Goal: Information Seeking & Learning: Learn about a topic

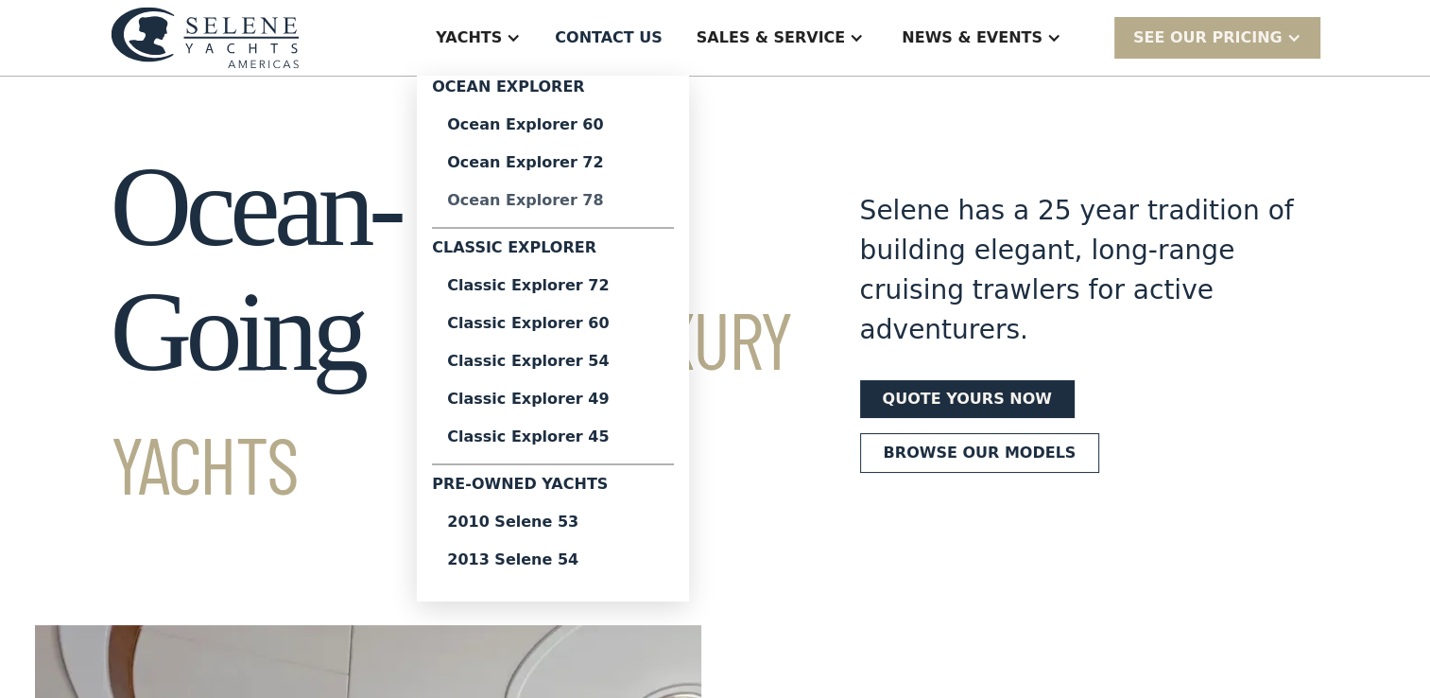
click at [620, 198] on div "Ocean Explorer 78" at bounding box center [553, 200] width 212 height 15
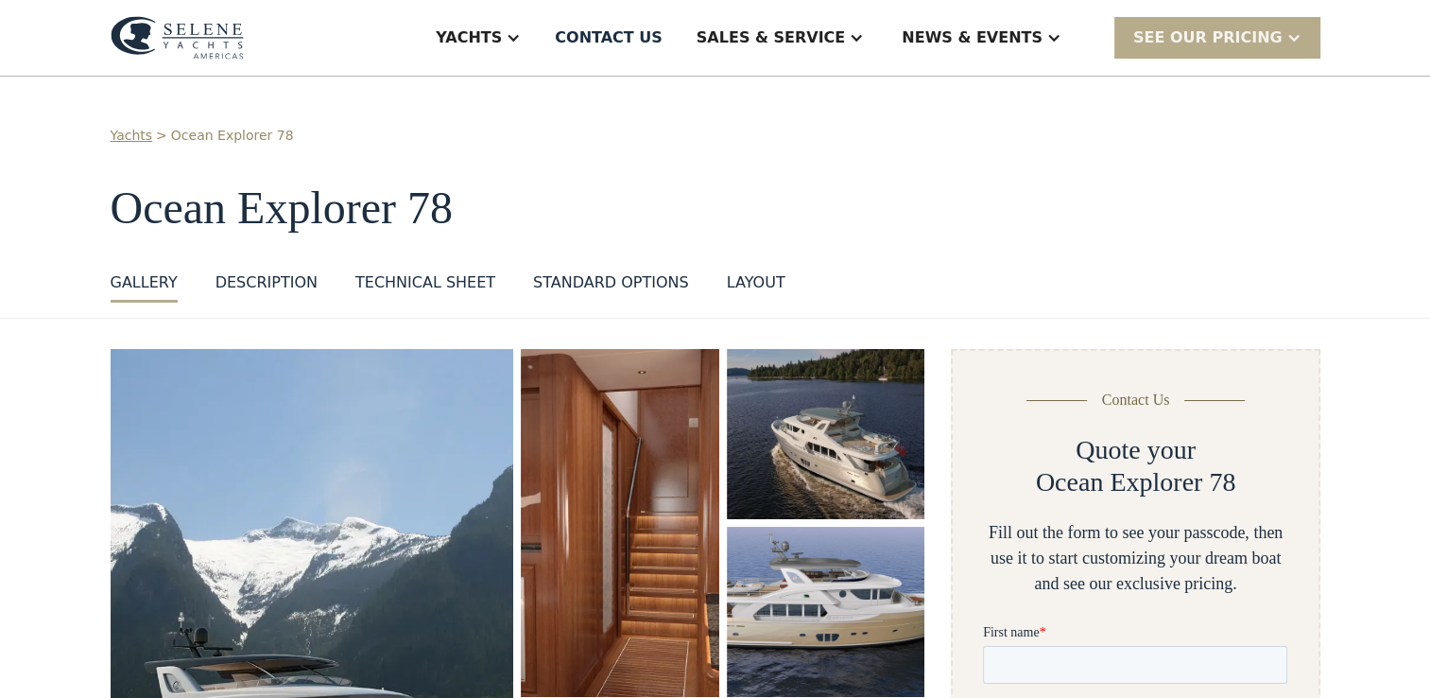
click at [308, 465] on img "open lightbox" at bounding box center [313, 639] width 404 height 581
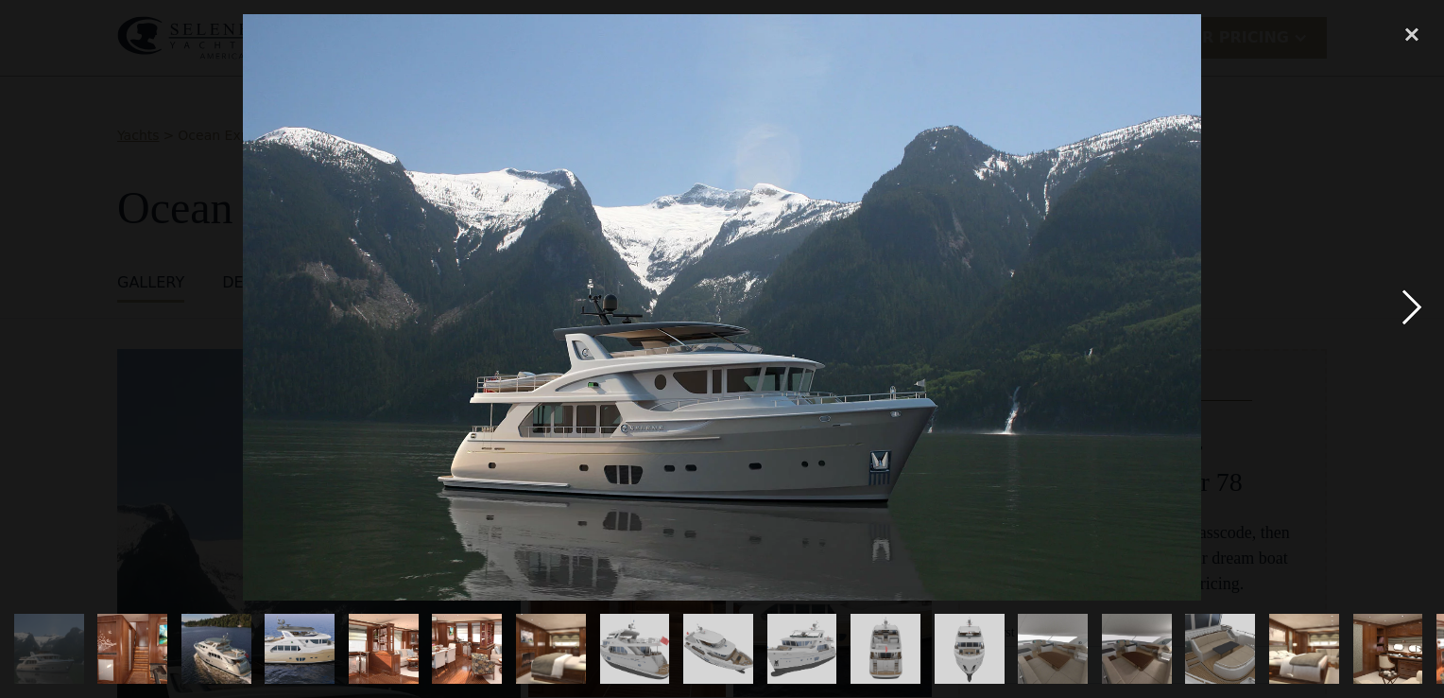
click at [1404, 303] on div "next image" at bounding box center [1412, 307] width 64 height 586
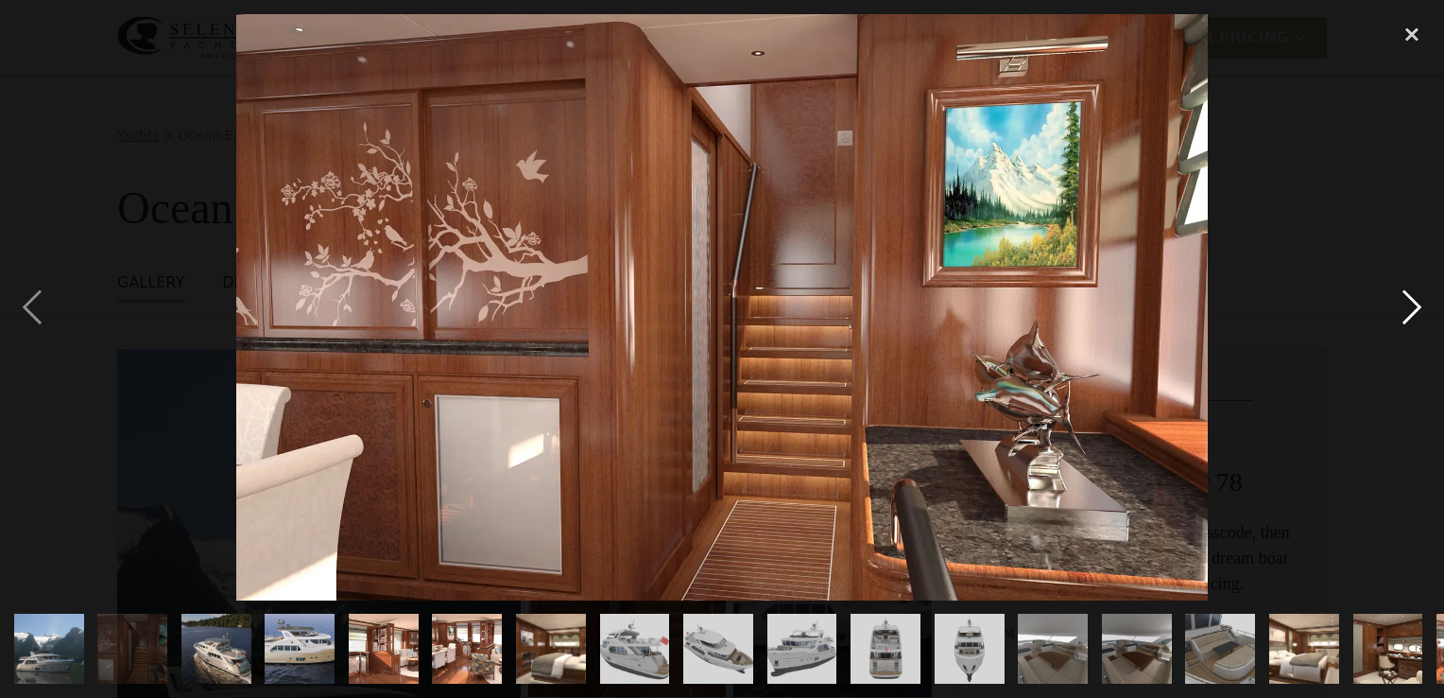
click at [1404, 303] on div "next image" at bounding box center [1412, 307] width 64 height 586
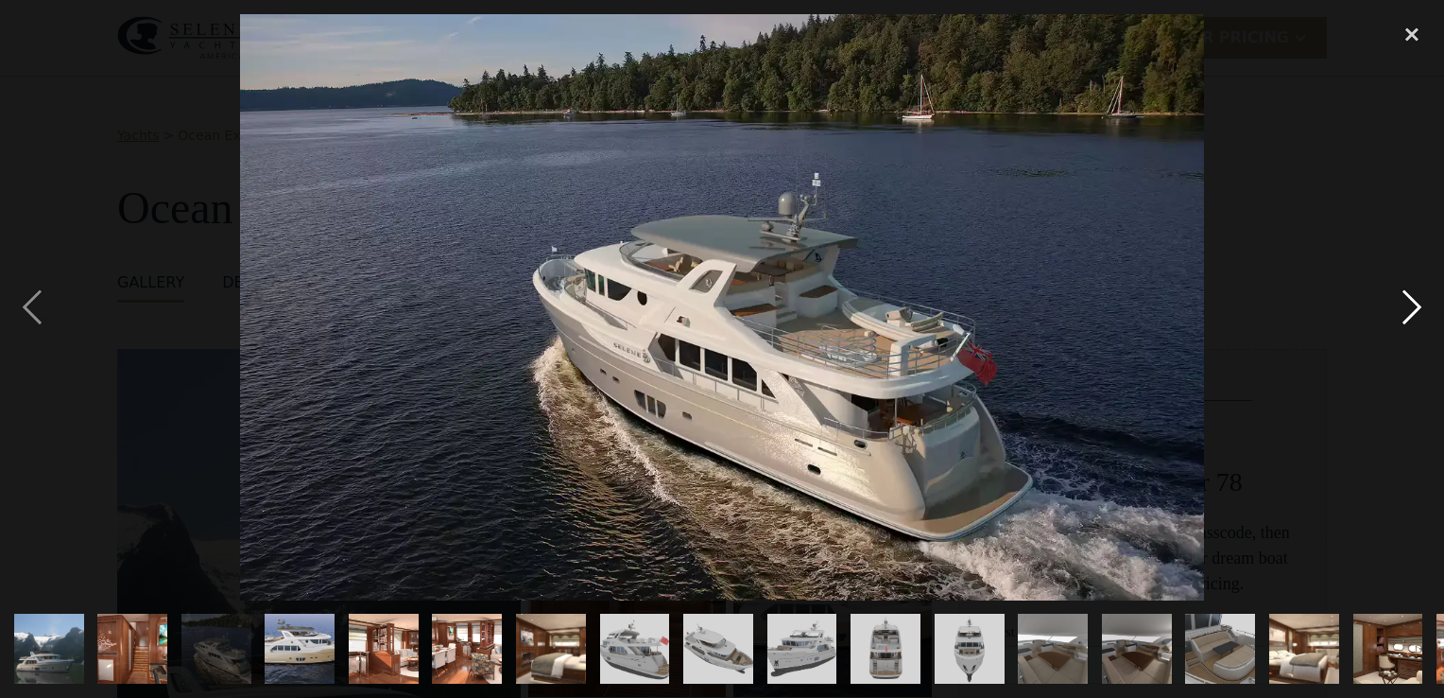
click at [1406, 303] on div "next image" at bounding box center [1412, 307] width 64 height 586
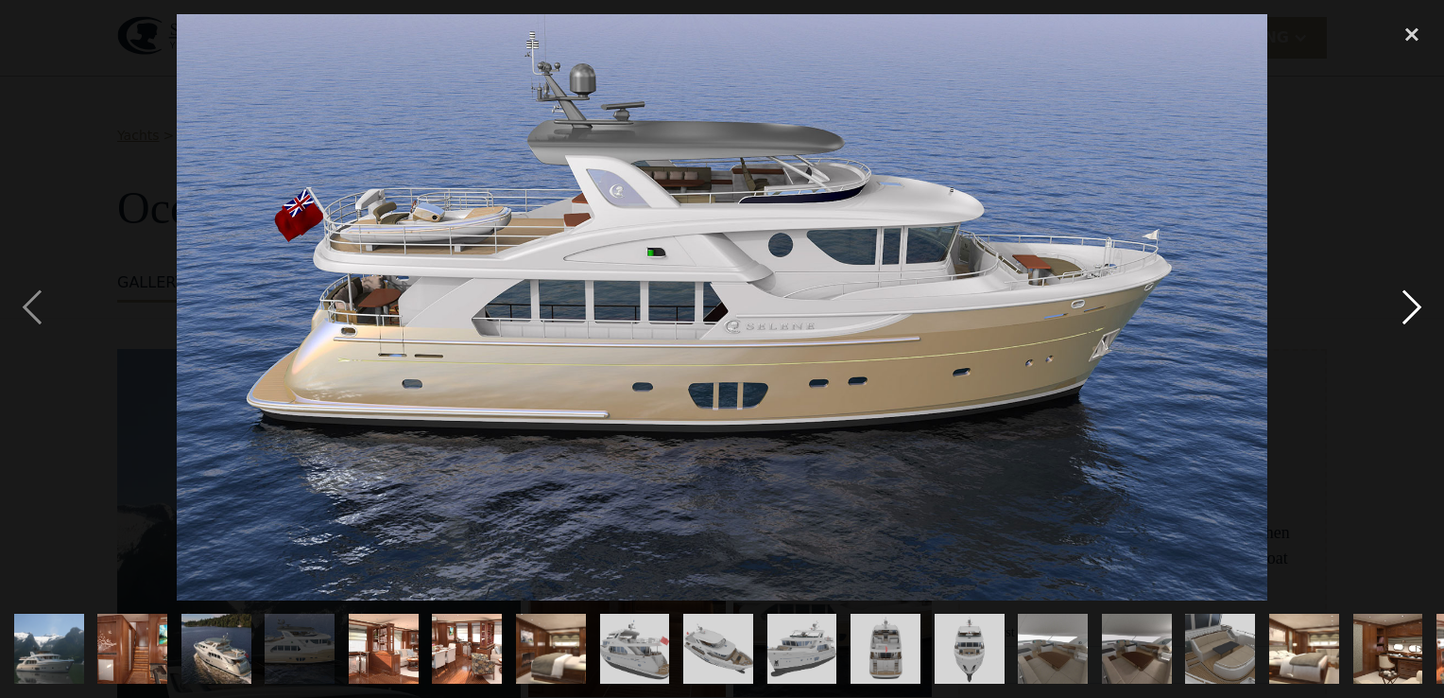
click at [1408, 303] on div "next image" at bounding box center [1412, 307] width 64 height 586
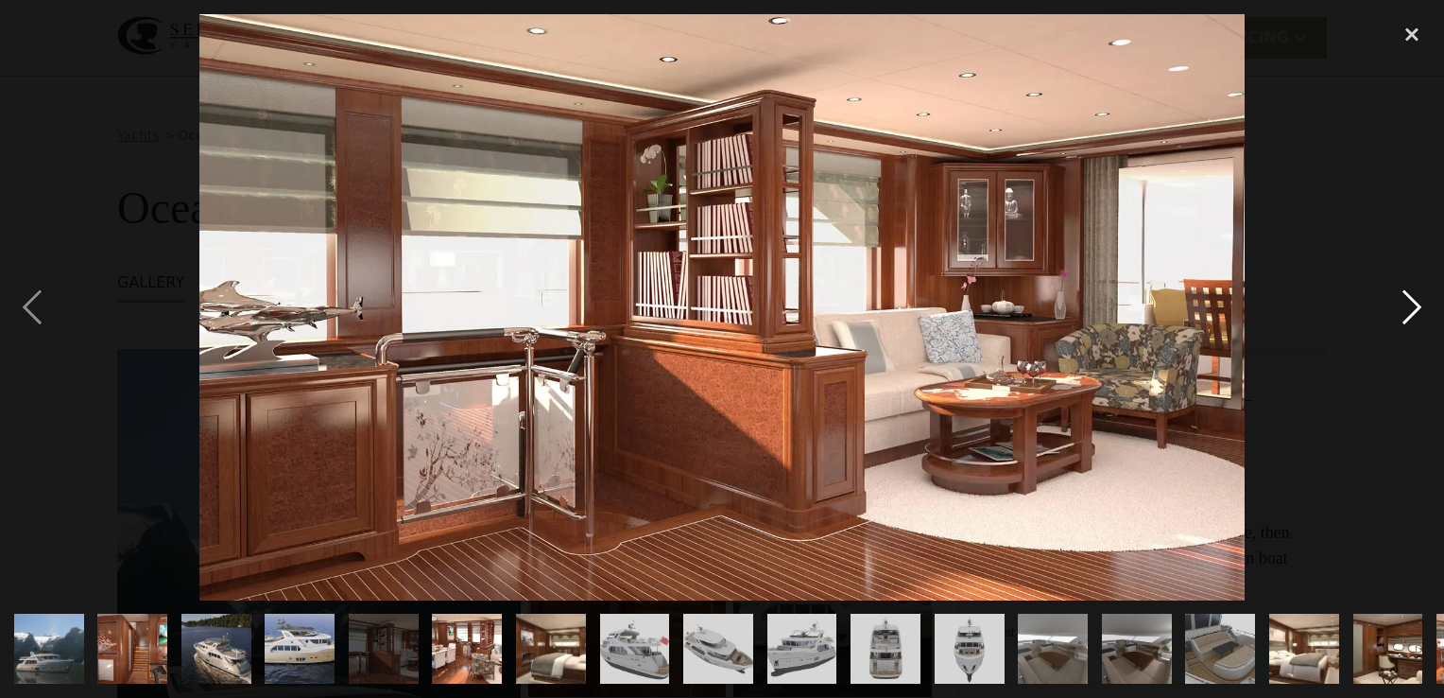
click at [1408, 303] on div "next image" at bounding box center [1412, 307] width 64 height 586
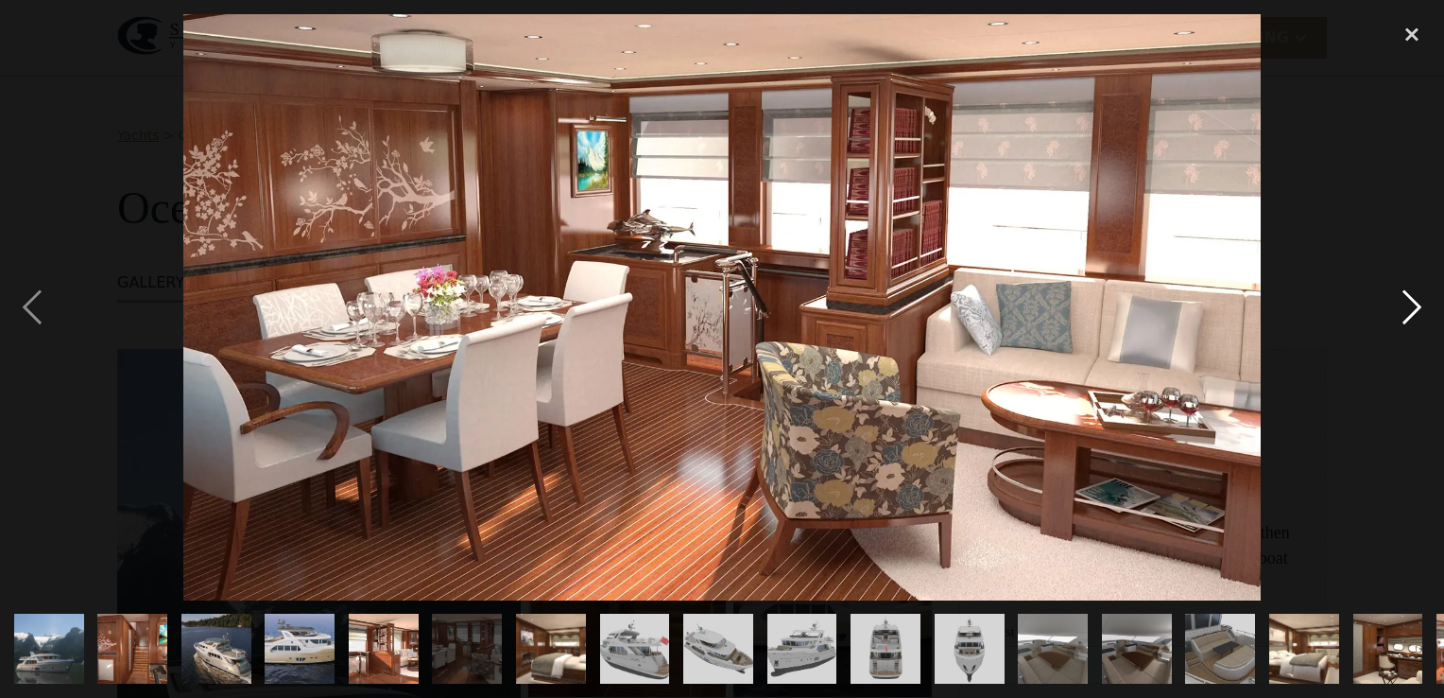
click at [1408, 303] on div "next image" at bounding box center [1412, 307] width 64 height 586
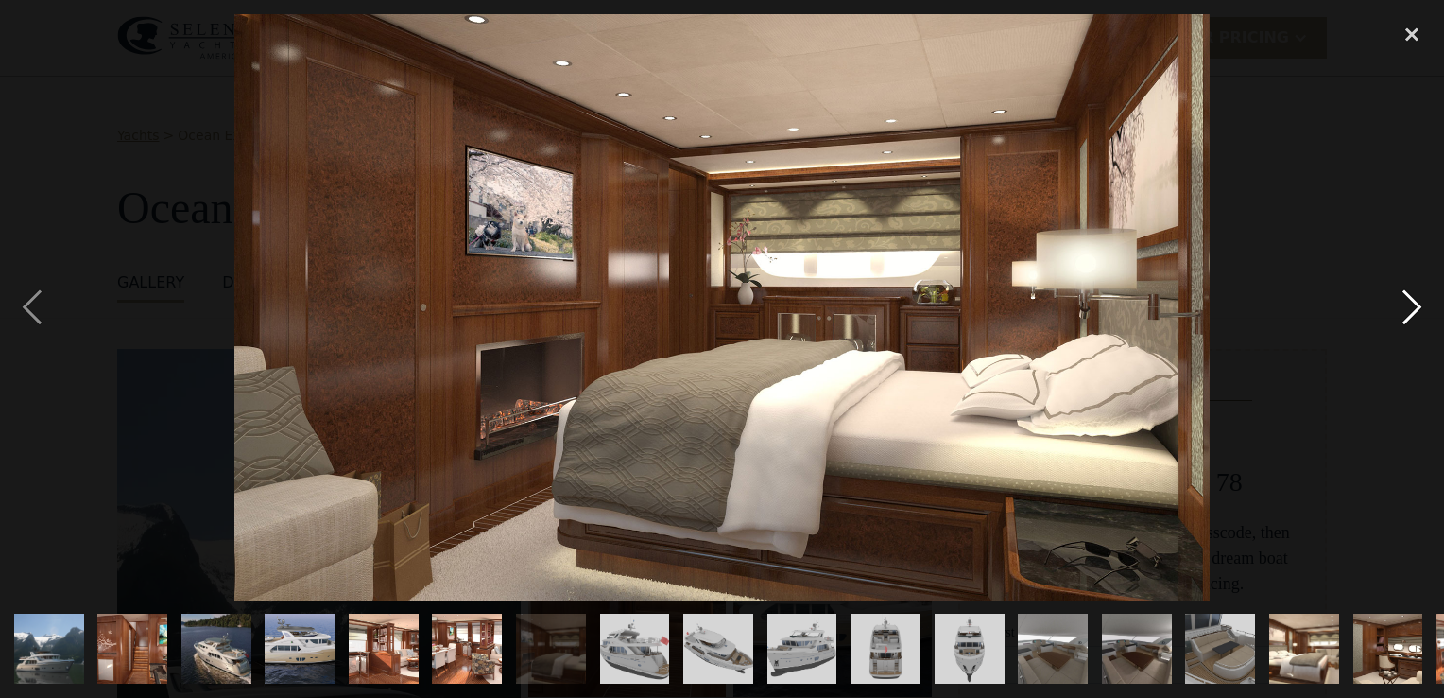
click at [1408, 303] on div "next image" at bounding box center [1412, 307] width 64 height 586
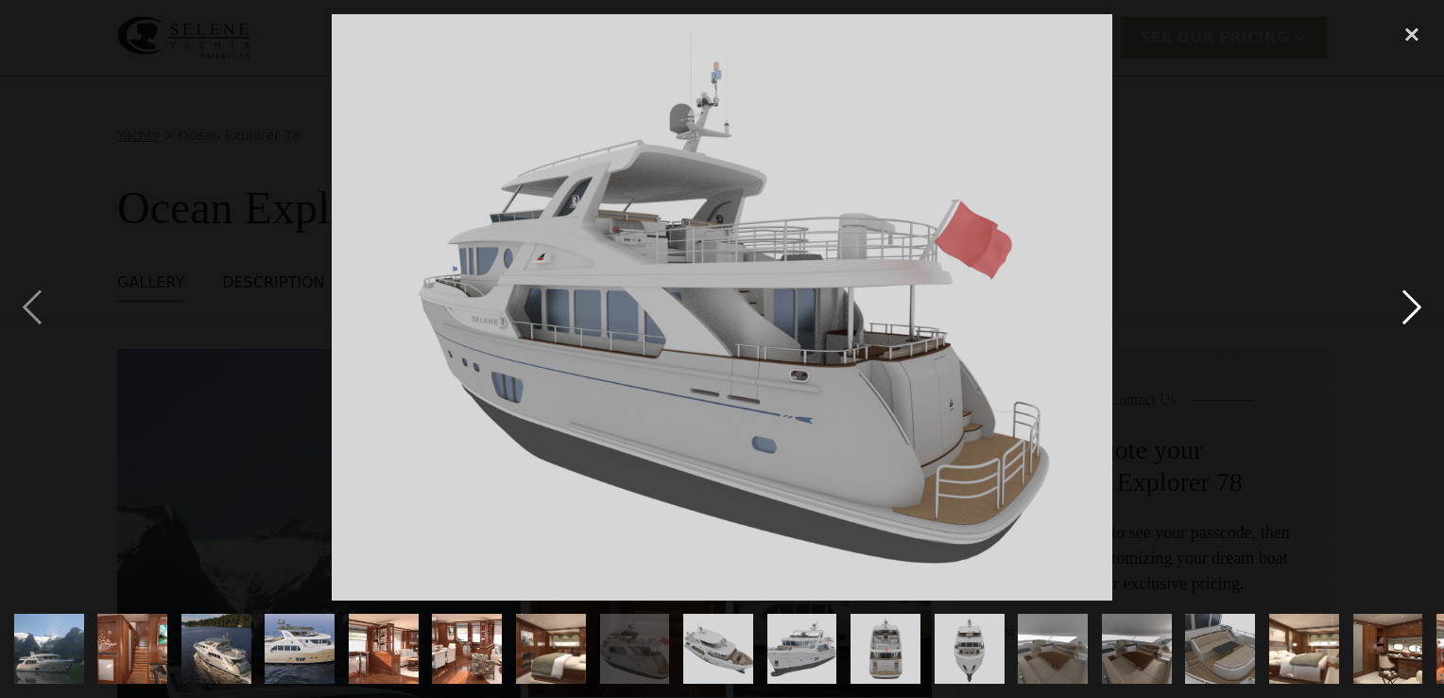
click at [1408, 303] on div "next image" at bounding box center [1412, 307] width 64 height 586
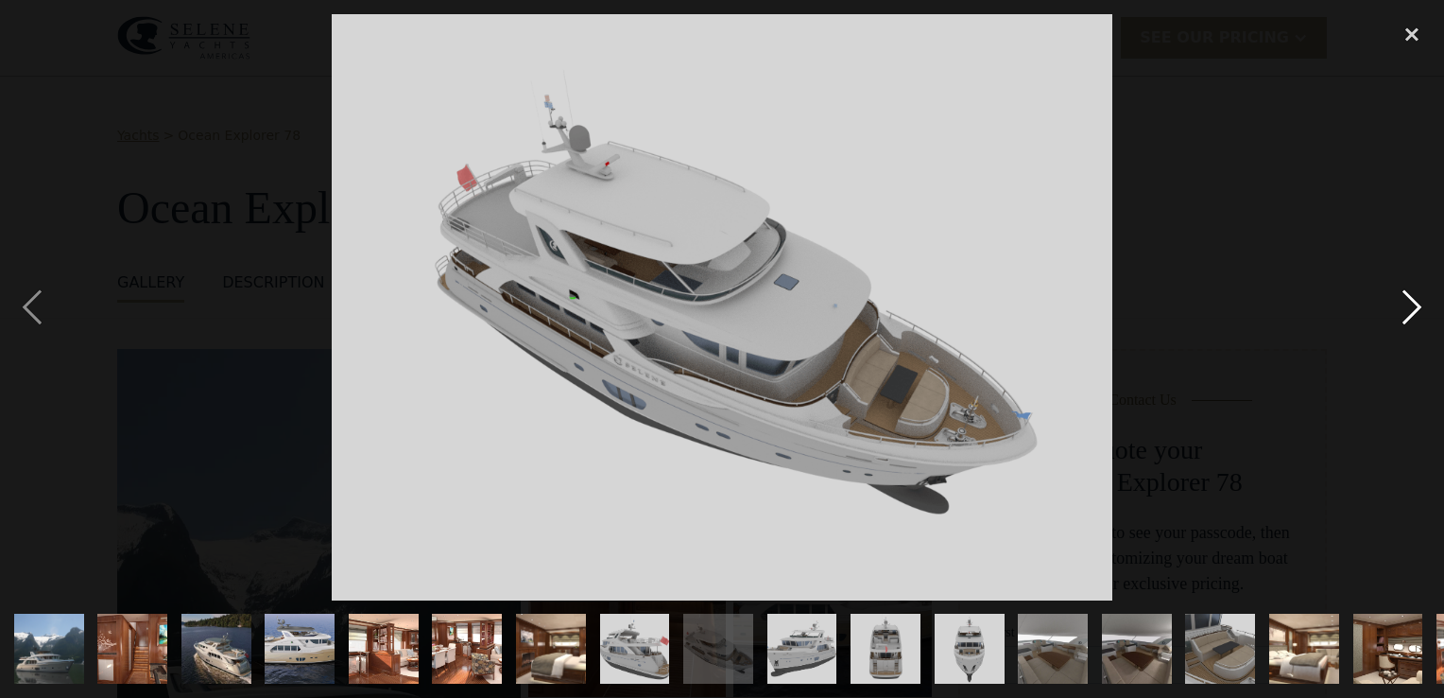
click at [1408, 303] on div "next image" at bounding box center [1412, 307] width 64 height 586
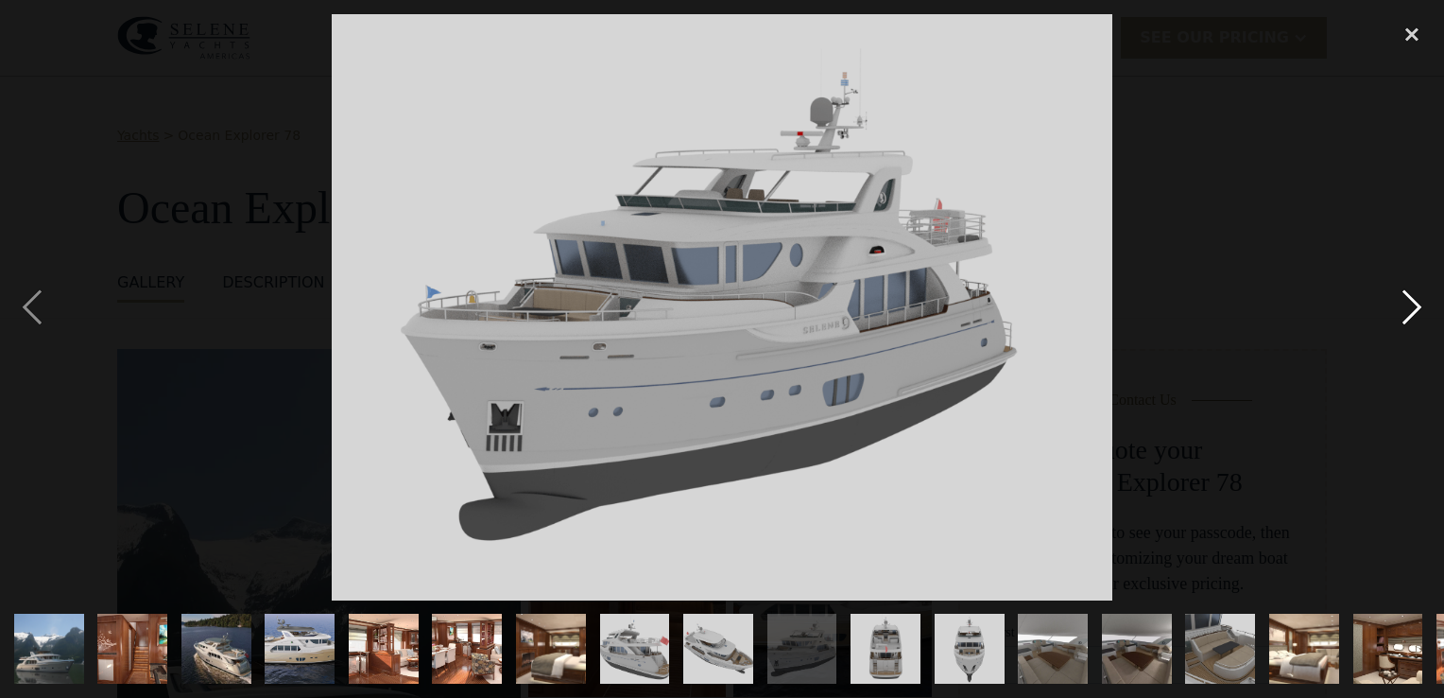
click at [1408, 303] on div "next image" at bounding box center [1412, 307] width 64 height 586
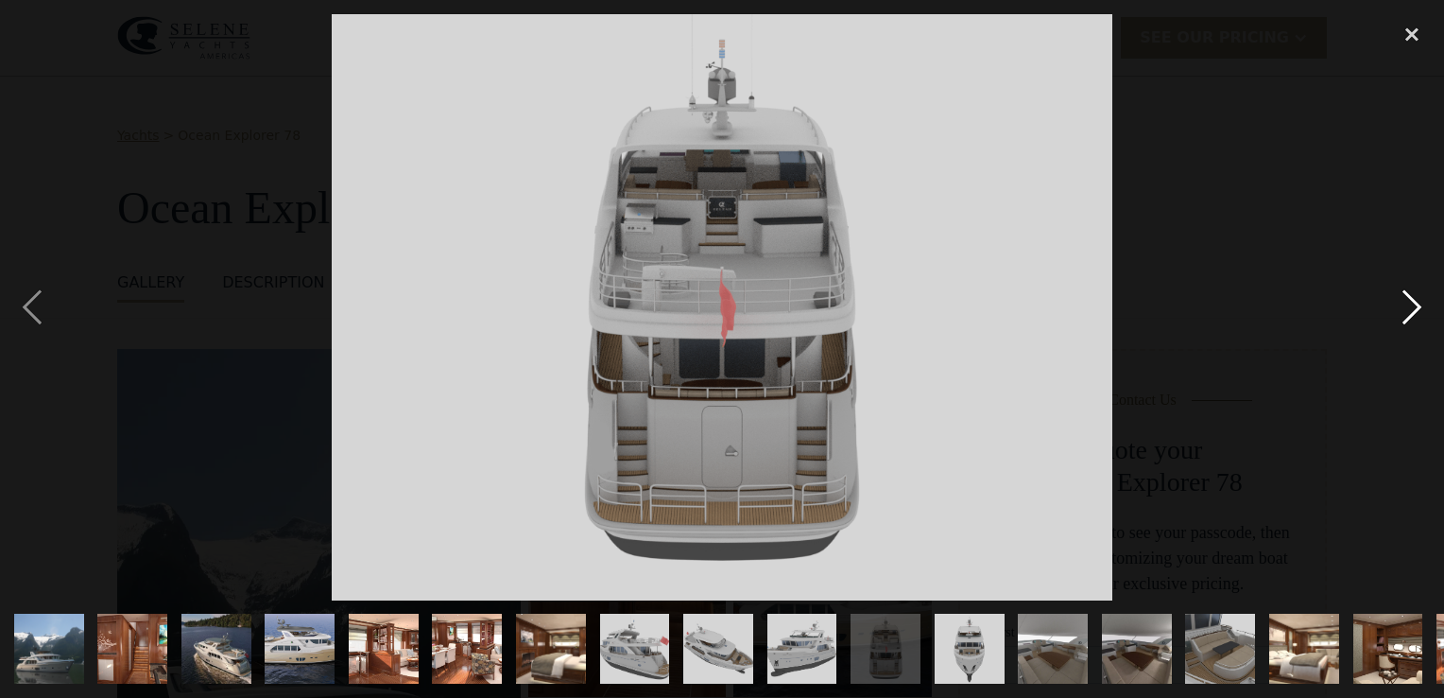
click at [1408, 303] on div "next image" at bounding box center [1412, 307] width 64 height 586
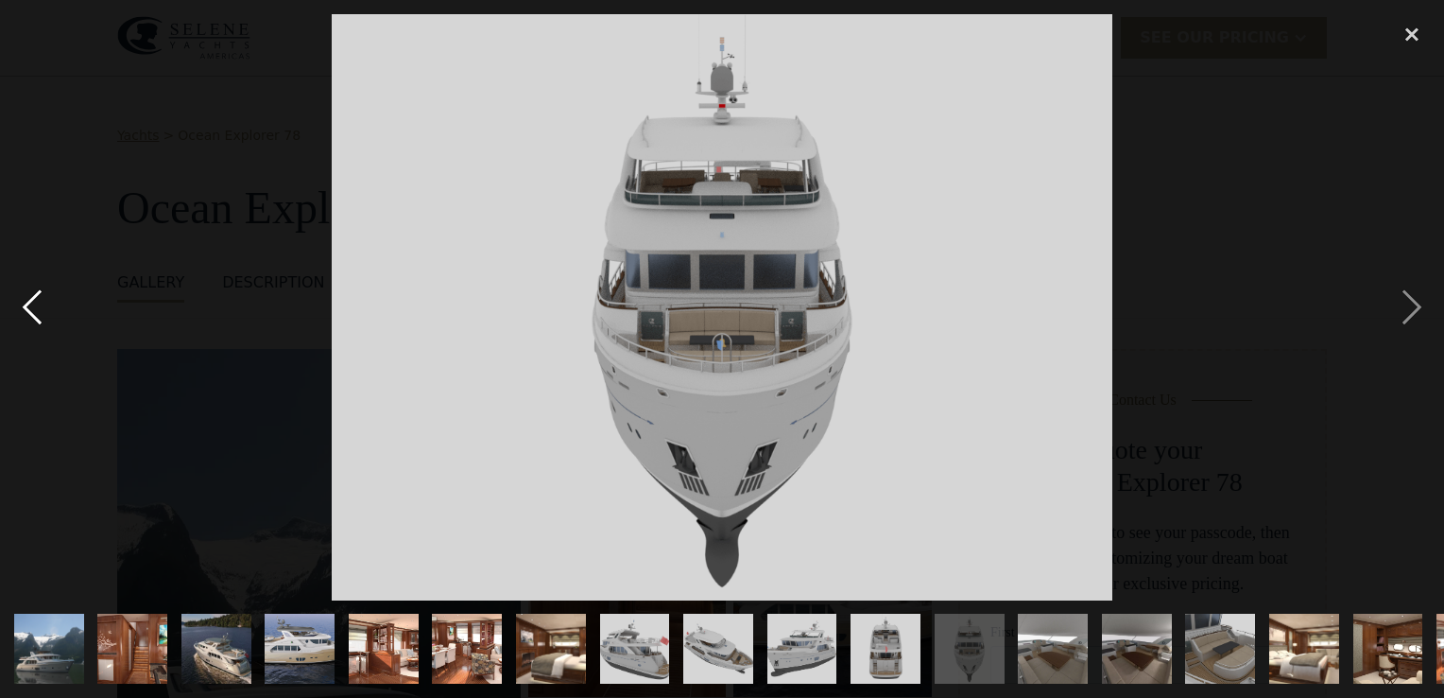
click at [26, 300] on div "previous image" at bounding box center [32, 307] width 64 height 586
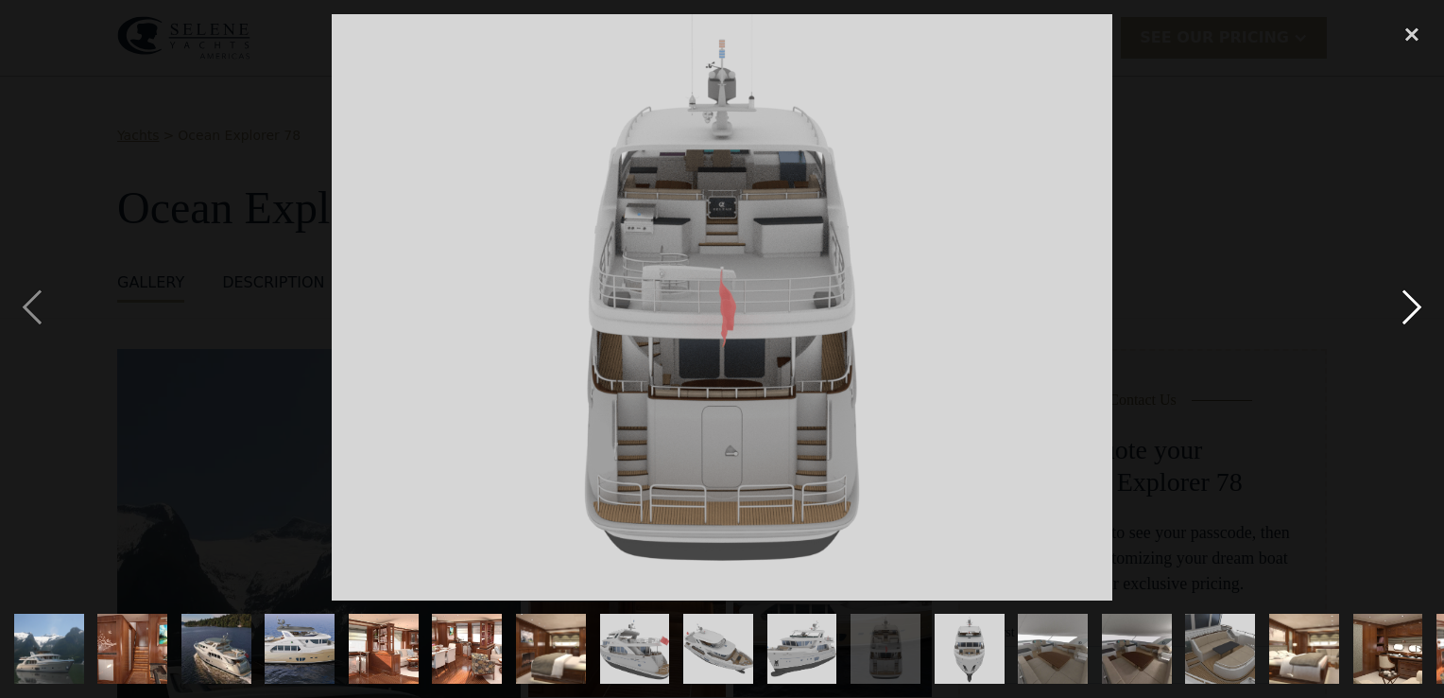
click at [1407, 300] on div "next image" at bounding box center [1412, 307] width 64 height 586
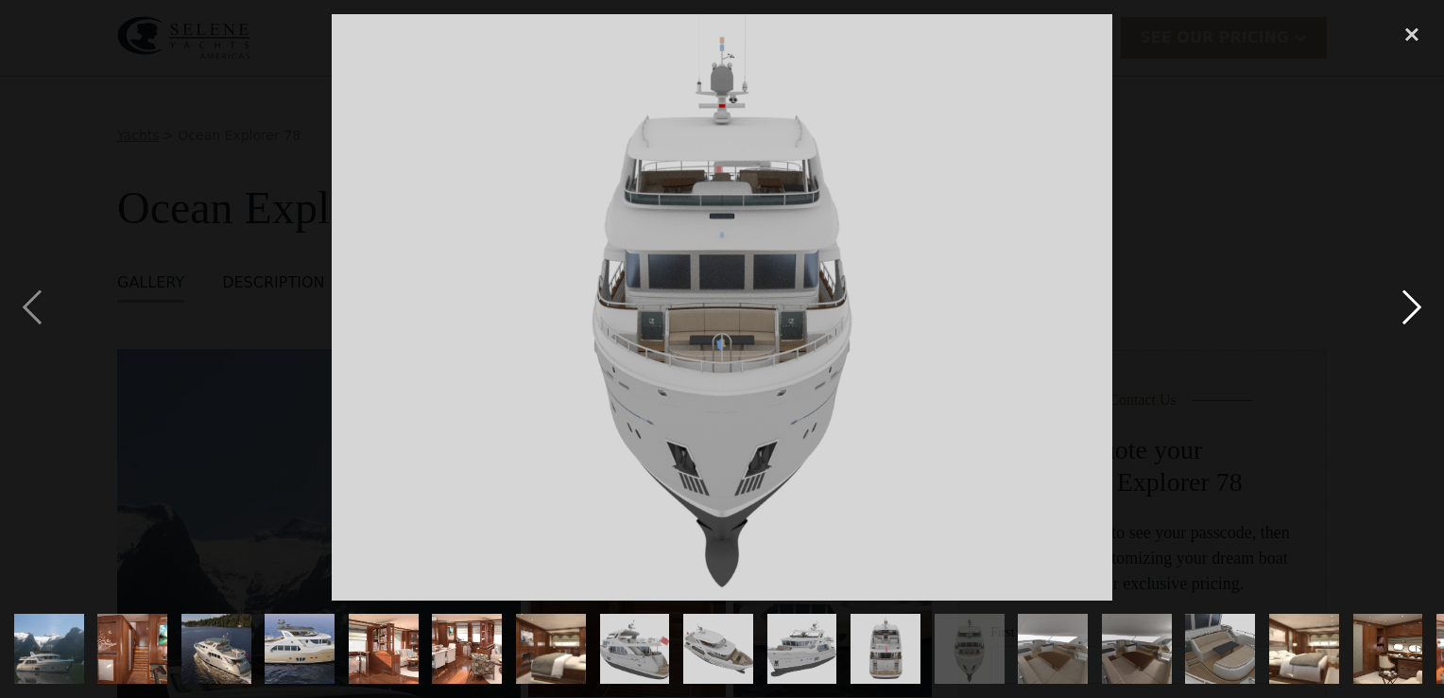
click at [1407, 300] on div "next image" at bounding box center [1412, 307] width 64 height 586
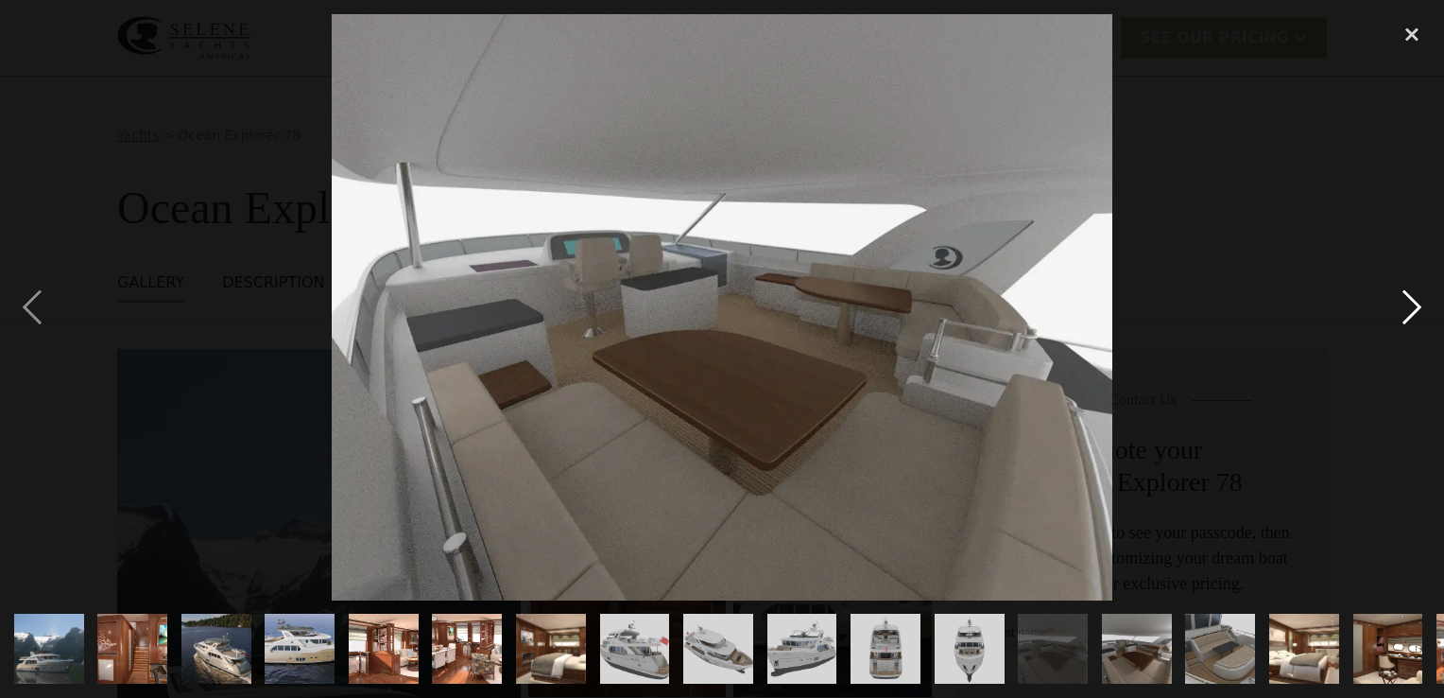
click at [1407, 300] on div "next image" at bounding box center [1412, 307] width 64 height 586
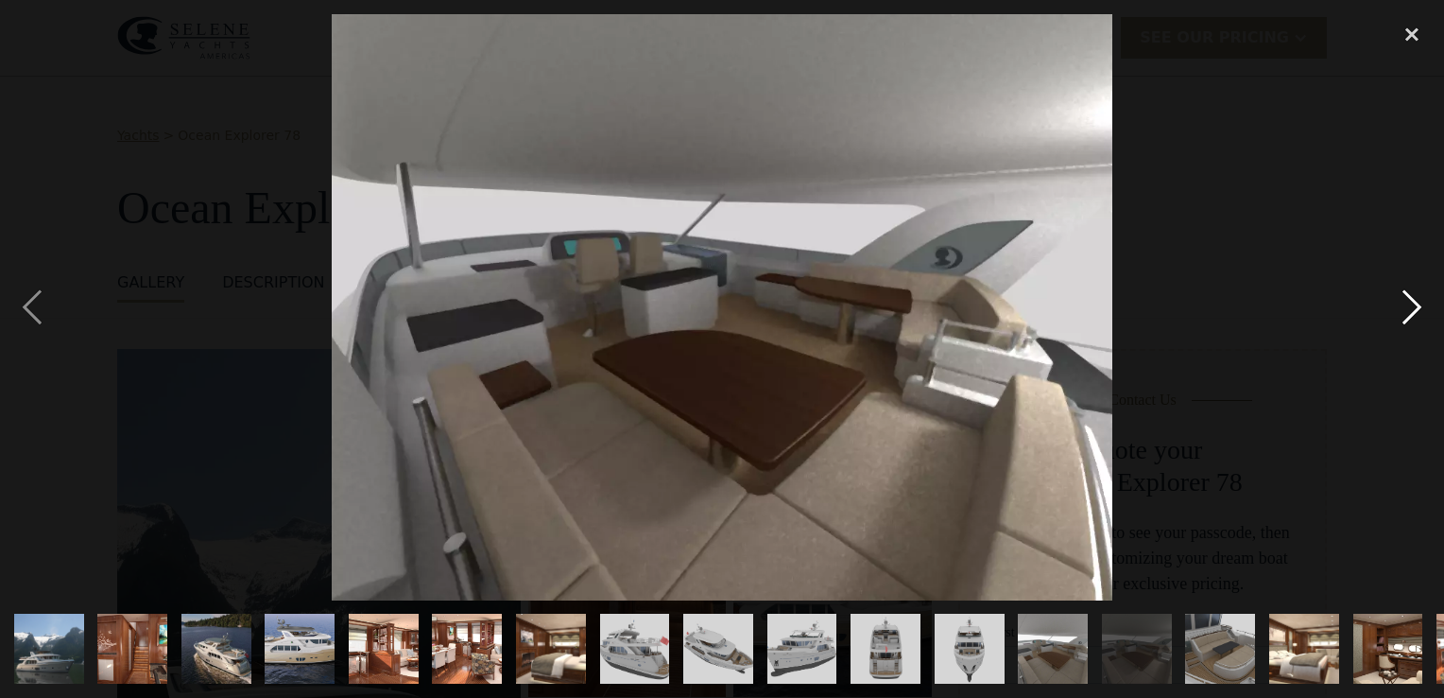
click at [1407, 300] on div "next image" at bounding box center [1412, 307] width 64 height 586
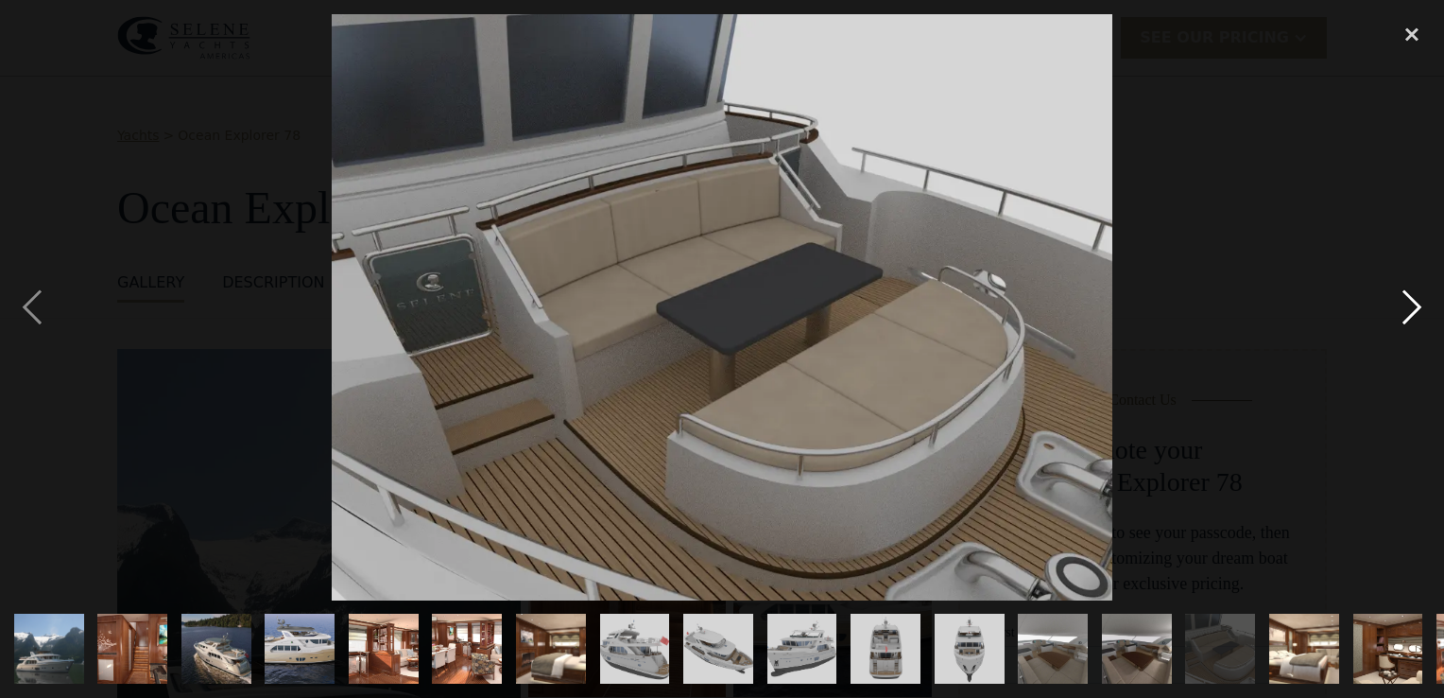
click at [1407, 300] on div "next image" at bounding box center [1412, 307] width 64 height 586
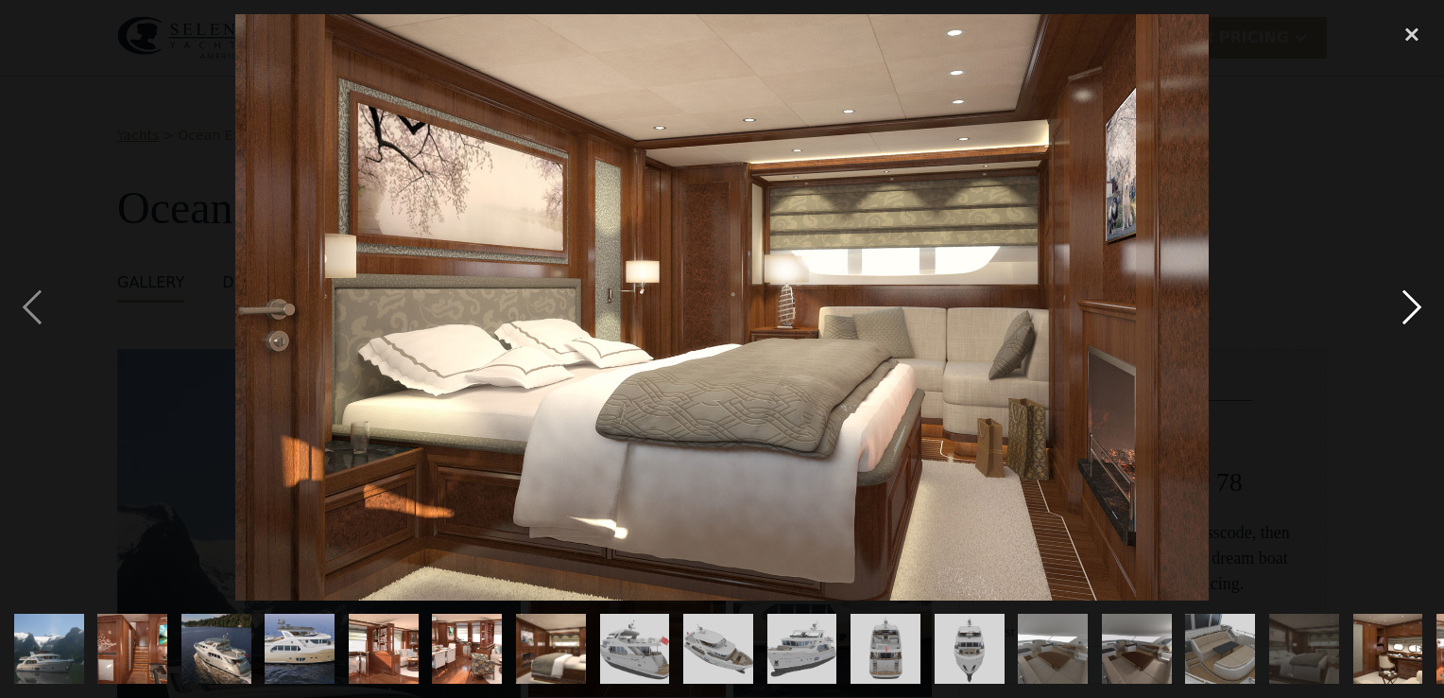
click at [1407, 300] on div "next image" at bounding box center [1412, 307] width 64 height 586
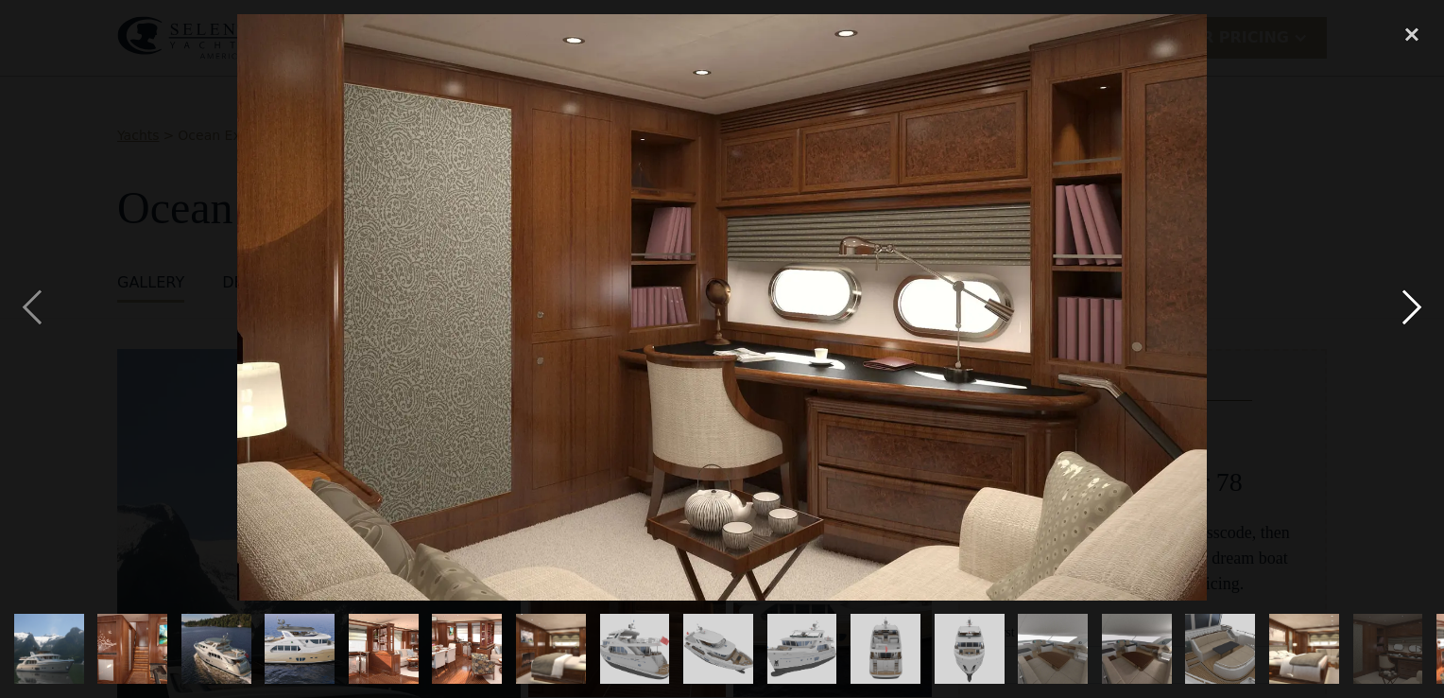
click at [1407, 300] on div "next image" at bounding box center [1412, 307] width 64 height 586
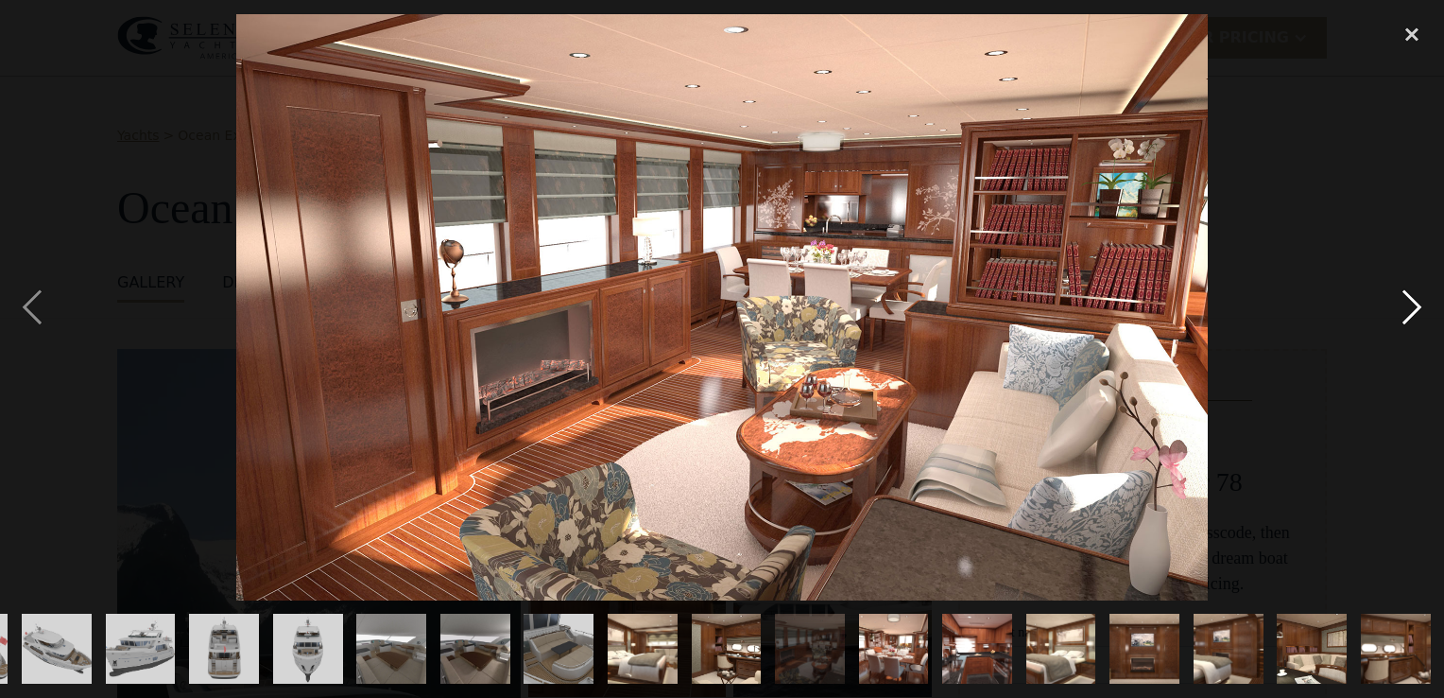
scroll to position [0, 662]
click at [1406, 300] on div "next image" at bounding box center [1412, 307] width 64 height 586
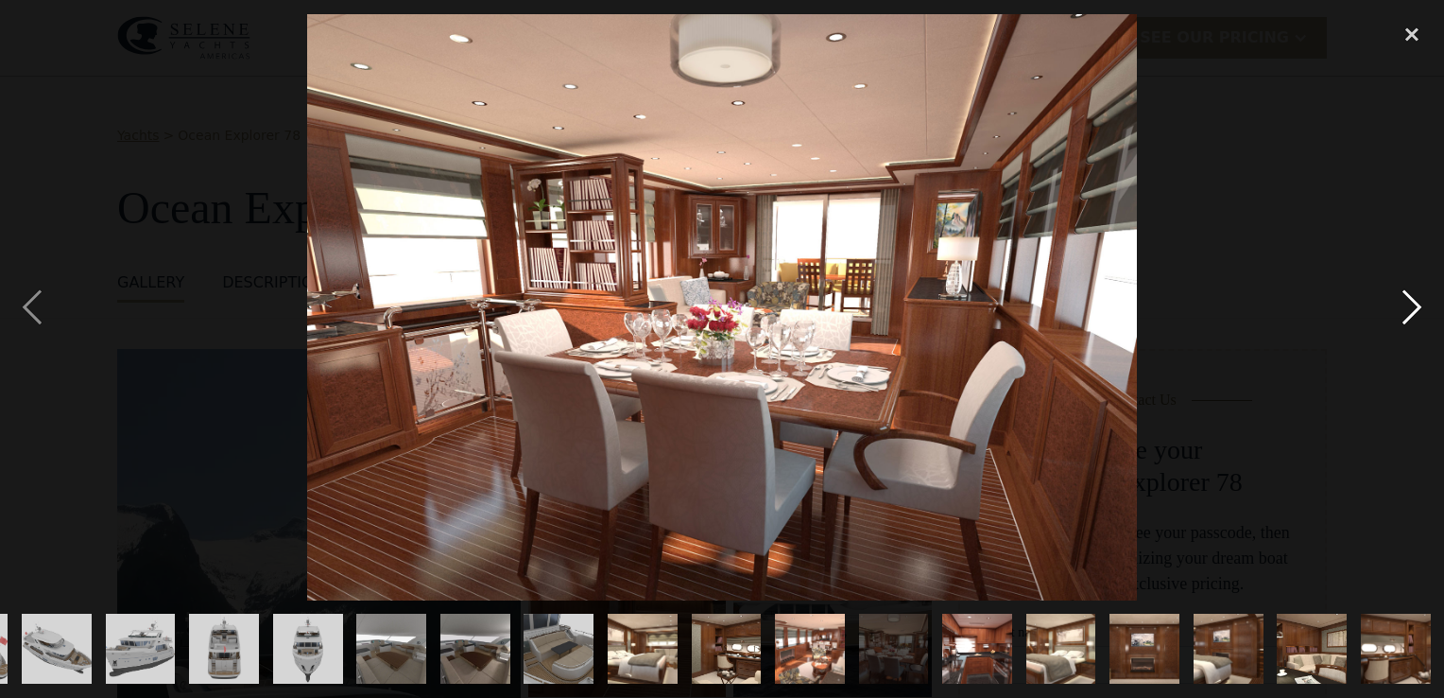
click at [1406, 300] on div "next image" at bounding box center [1412, 307] width 64 height 586
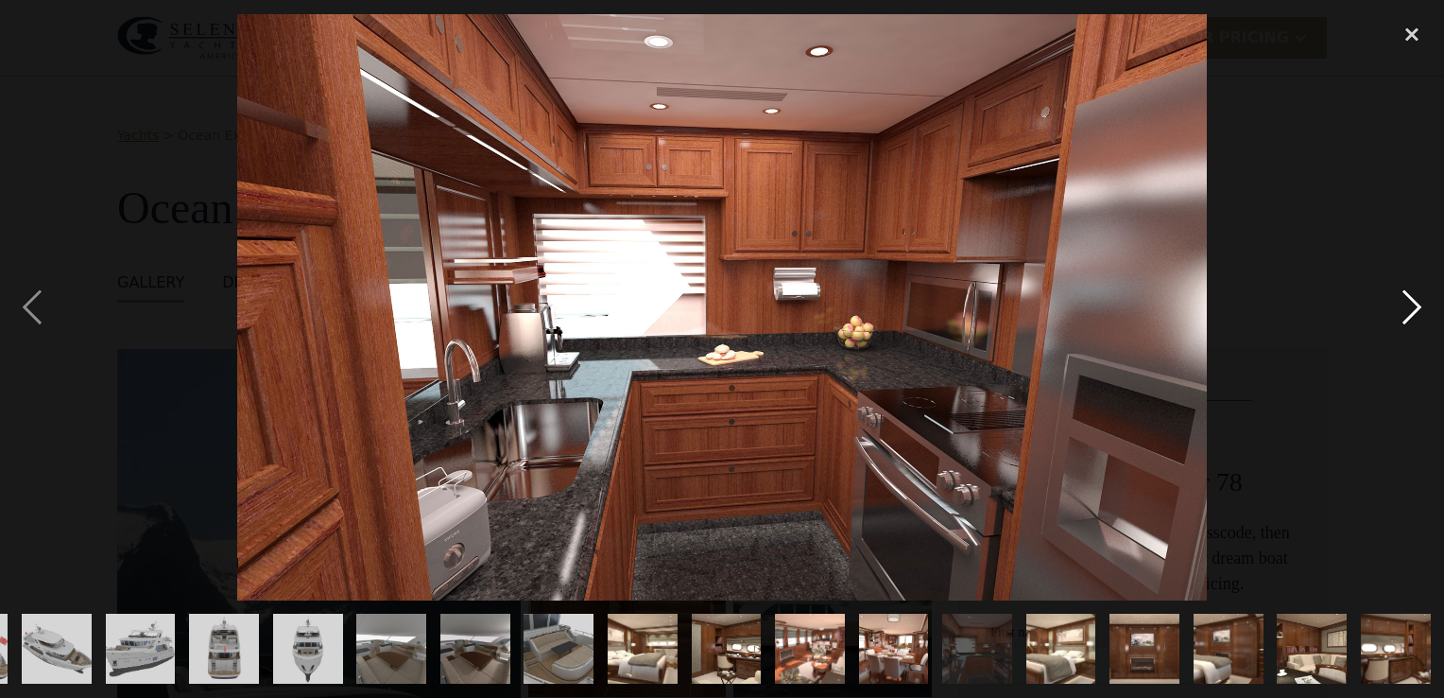
click at [1406, 300] on div "next image" at bounding box center [1412, 307] width 64 height 586
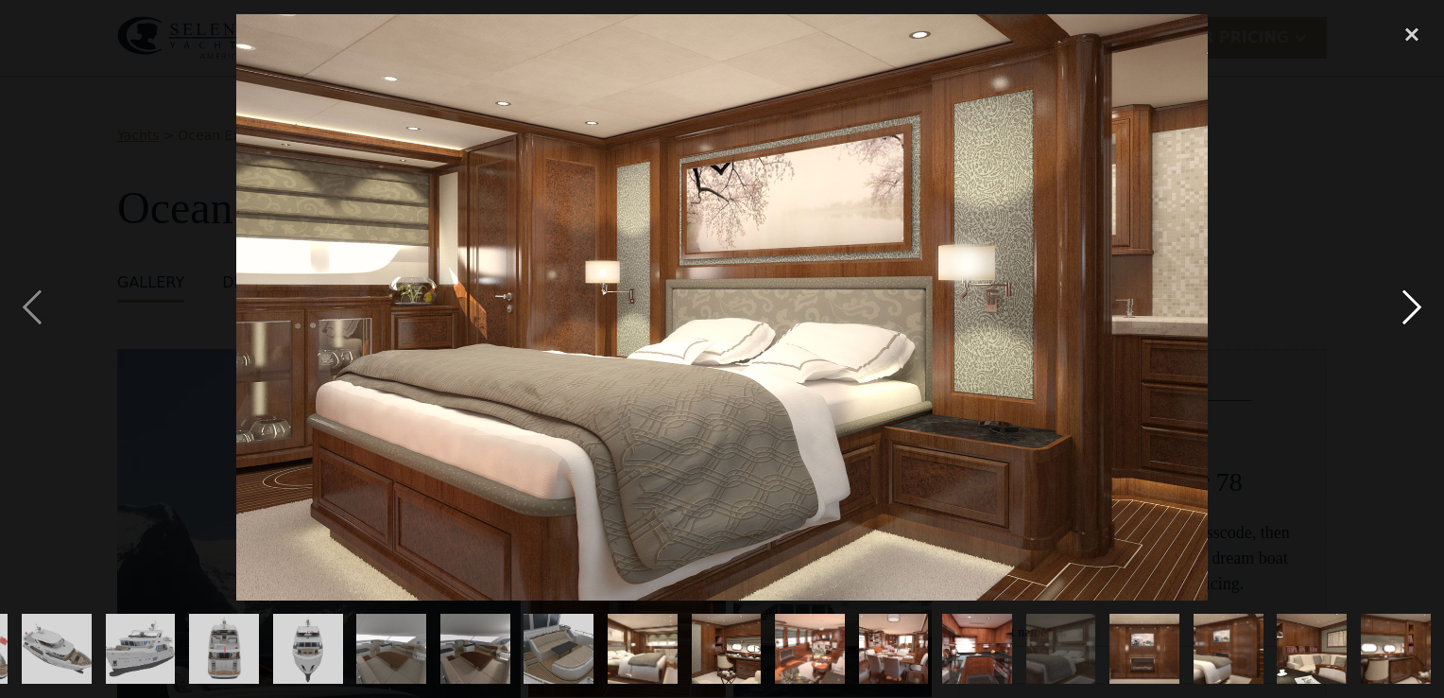
click at [1406, 300] on div "next image" at bounding box center [1412, 307] width 64 height 586
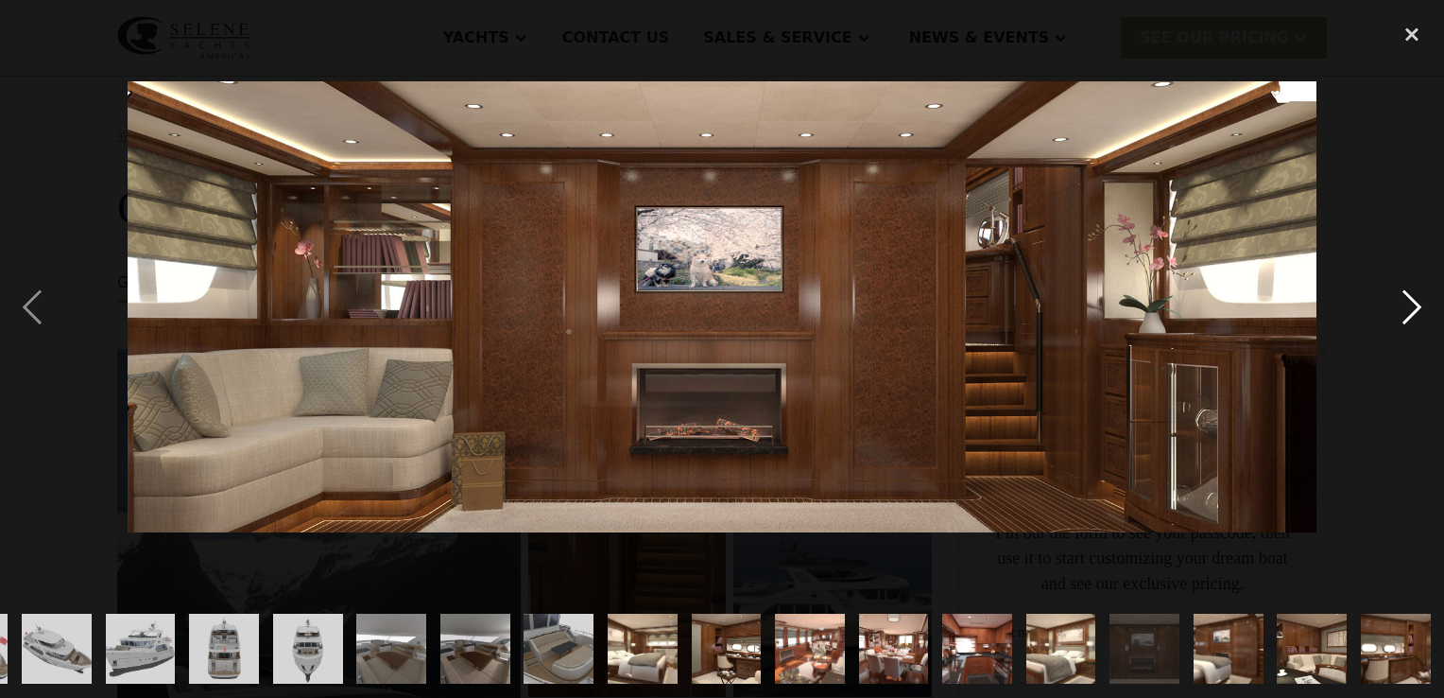
click at [1406, 300] on div "next image" at bounding box center [1412, 307] width 64 height 586
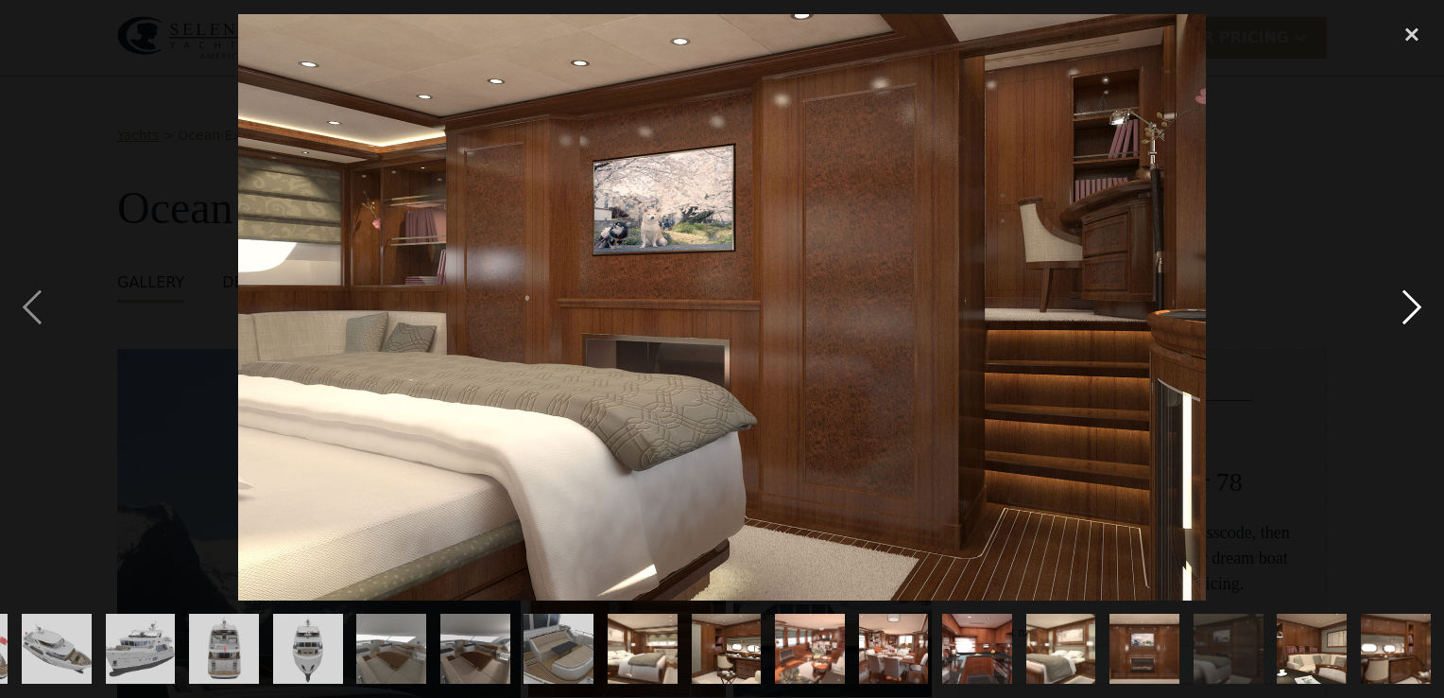
click at [1406, 300] on div "next image" at bounding box center [1412, 307] width 64 height 586
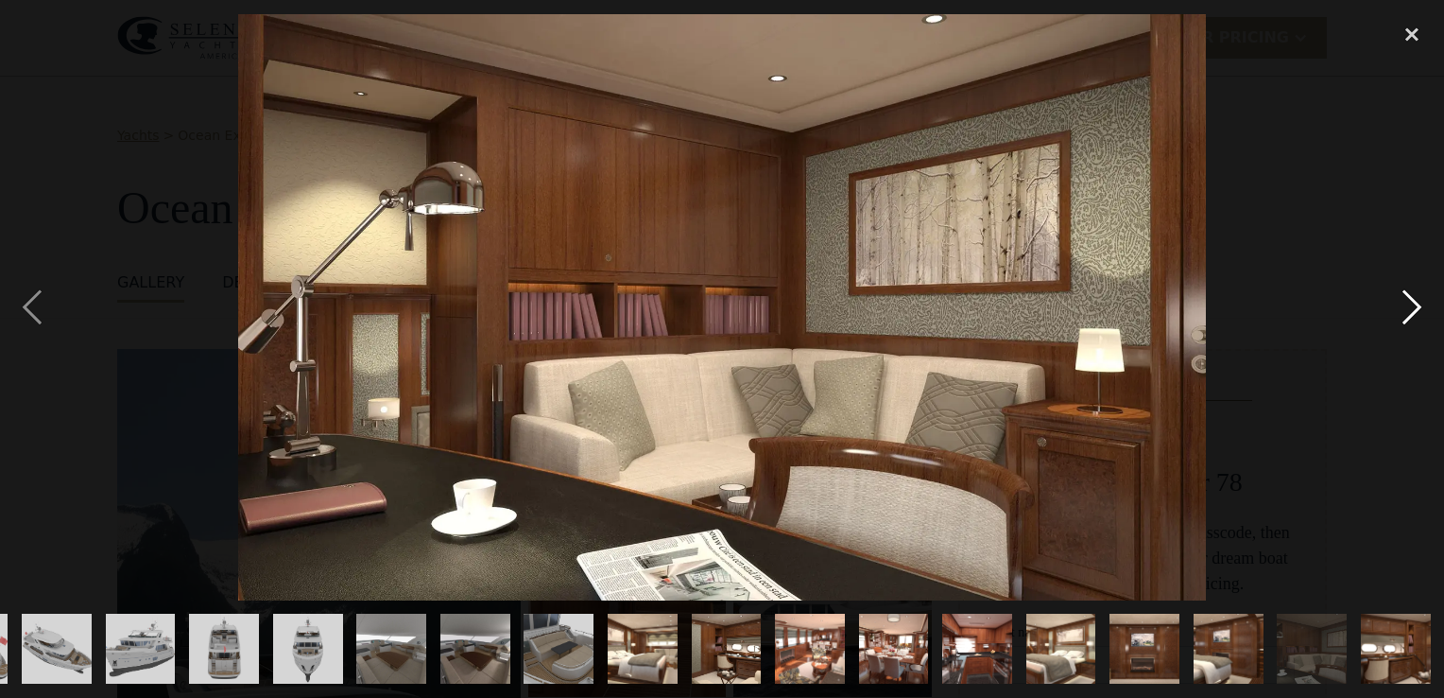
click at [1406, 300] on div "next image" at bounding box center [1412, 307] width 64 height 586
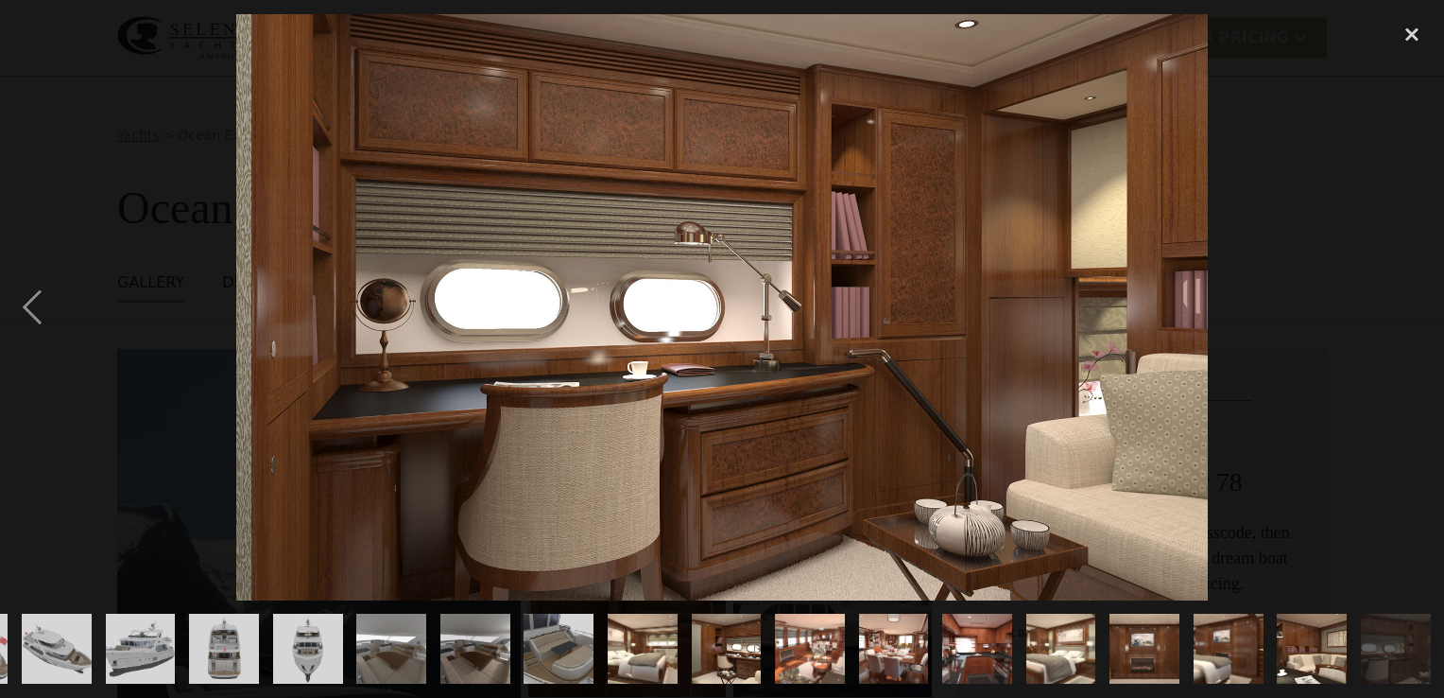
click at [1406, 300] on div "next image" at bounding box center [1412, 307] width 64 height 586
click at [1394, 291] on div "next image" at bounding box center [1412, 307] width 64 height 586
click at [1414, 30] on div "close lightbox" at bounding box center [1412, 35] width 64 height 42
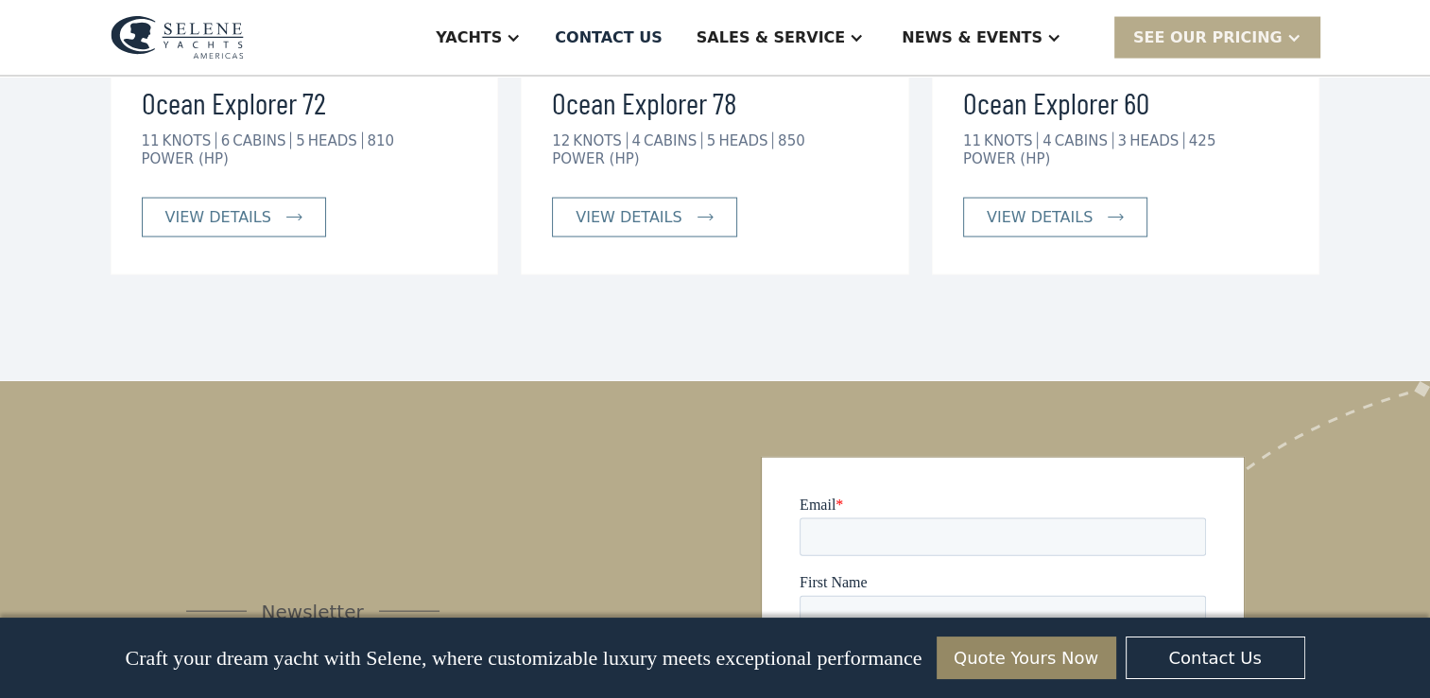
scroll to position [3999, 0]
